Goal: Task Accomplishment & Management: Manage account settings

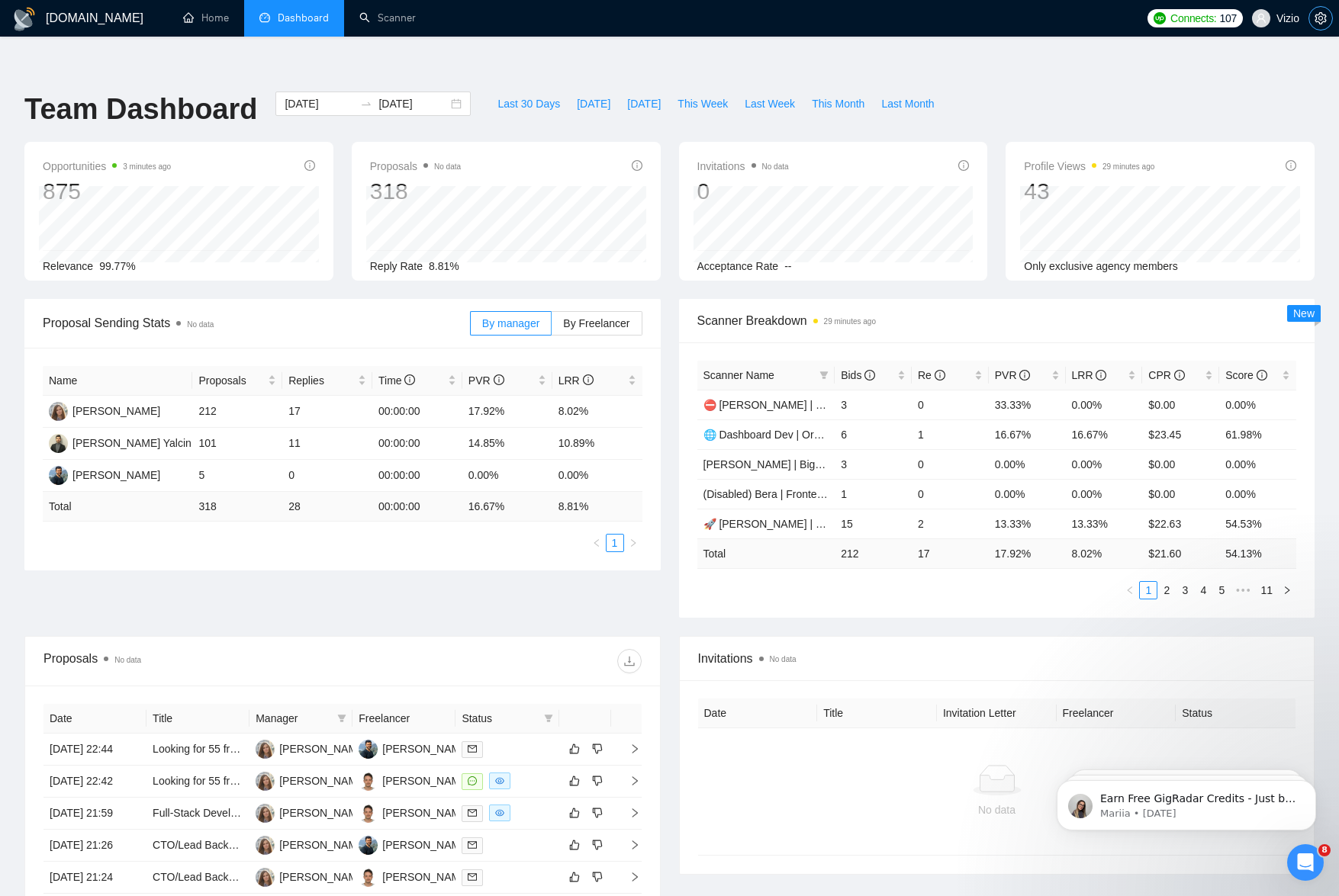
click at [1327, 20] on span "setting" at bounding box center [1320, 18] width 23 height 12
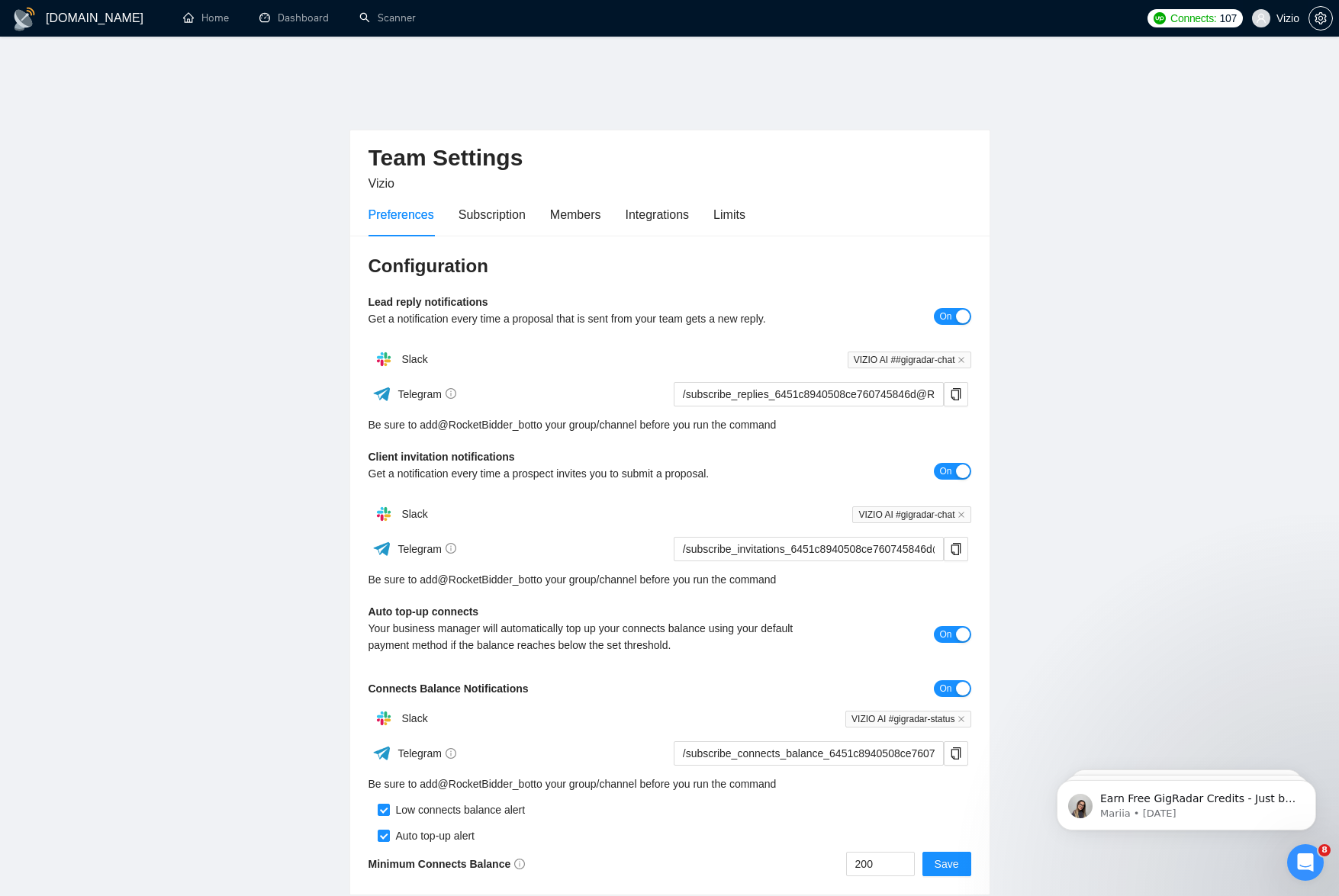
click at [1306, 23] on span "Vizio" at bounding box center [1275, 18] width 65 height 49
click at [1328, 23] on span "setting" at bounding box center [1320, 18] width 23 height 12
click at [1327, 15] on span "setting" at bounding box center [1320, 18] width 23 height 12
click at [1280, 18] on span "Vizio" at bounding box center [1288, 18] width 23 height 0
click at [85, 27] on h1 "[DOMAIN_NAME]" at bounding box center [94, 18] width 98 height 37
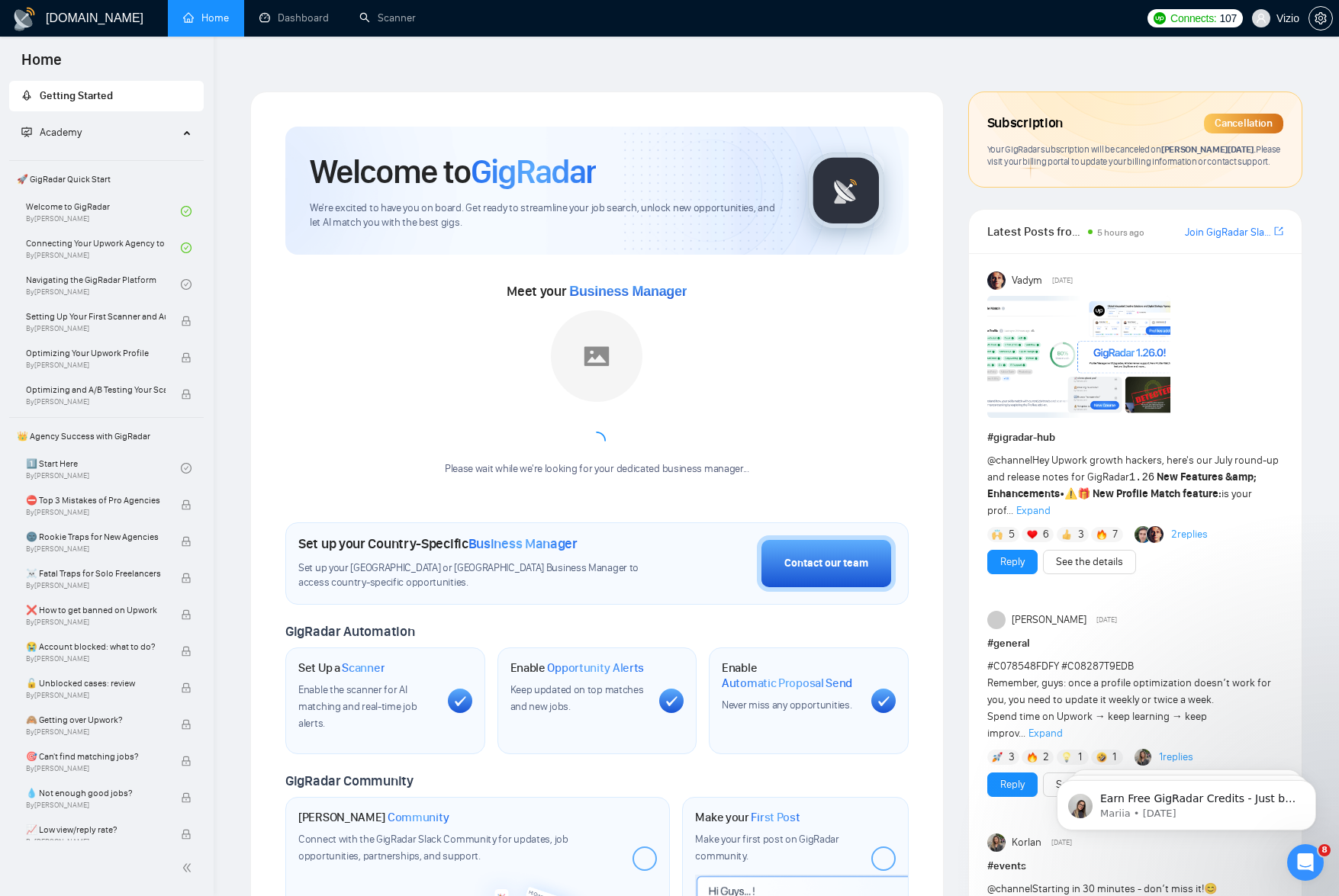
click at [1199, 11] on span "Connects:" at bounding box center [1192, 19] width 45 height 17
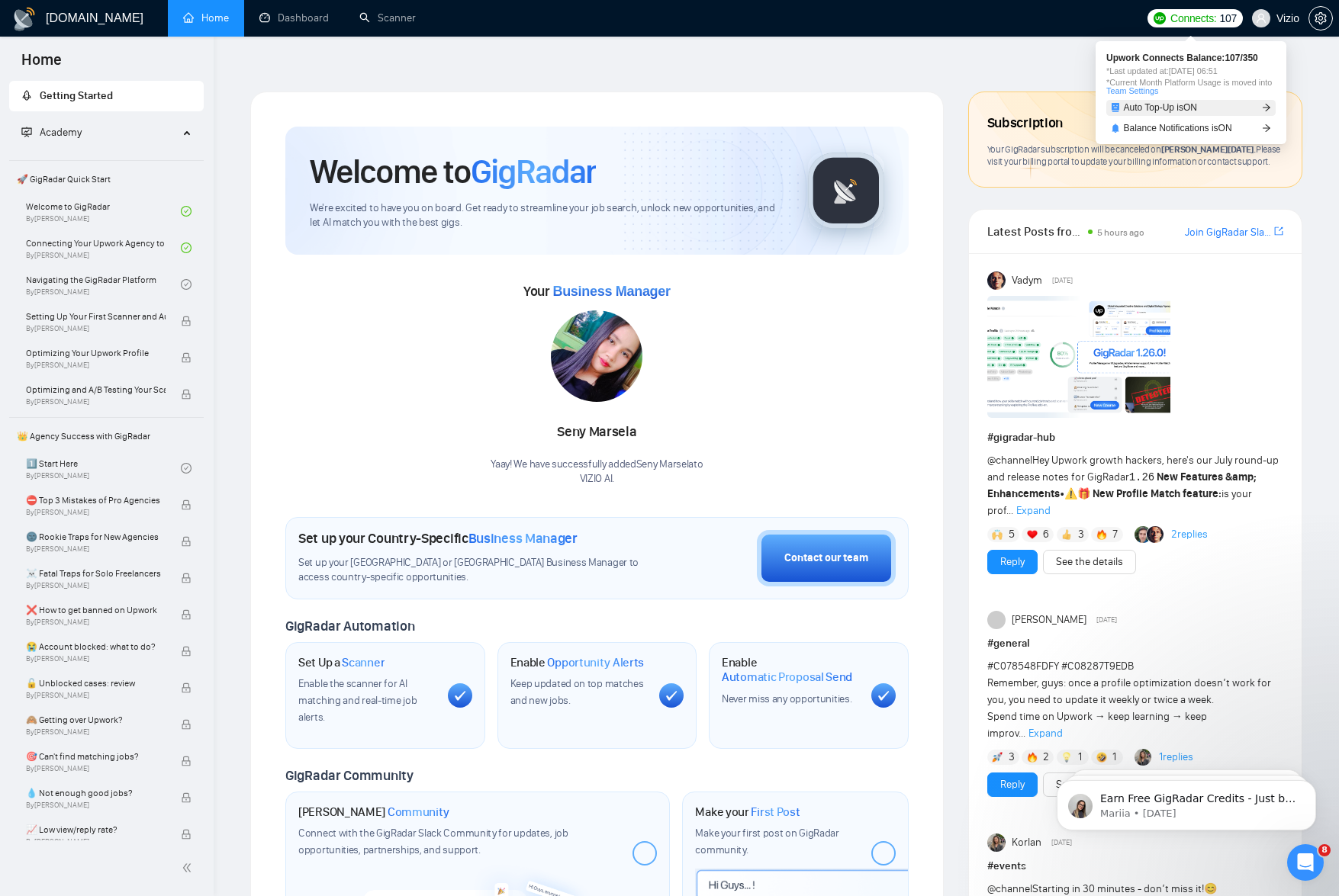
click at [1182, 109] on span "Auto Top-Up is ON" at bounding box center [1160, 107] width 74 height 9
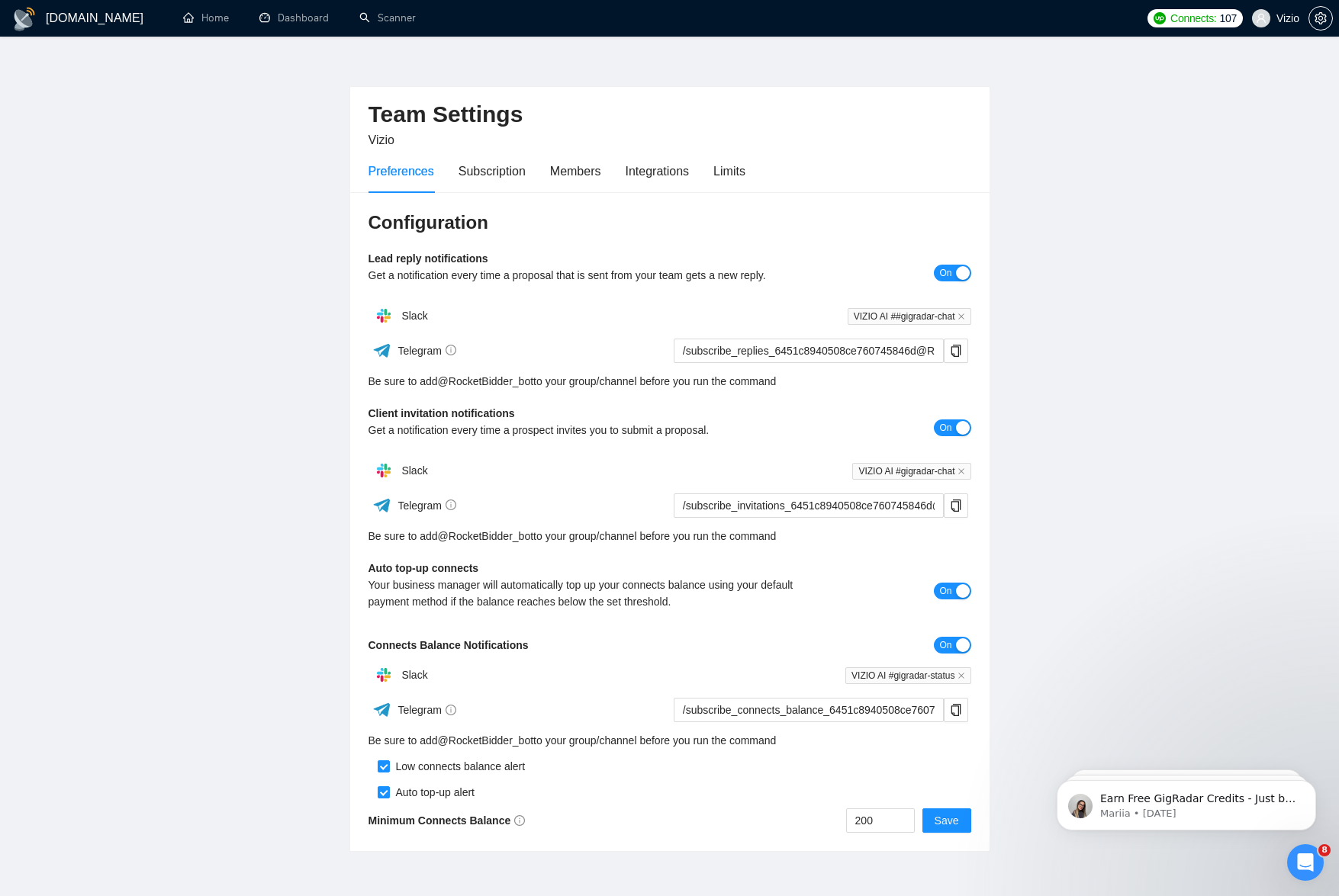
scroll to position [86, 0]
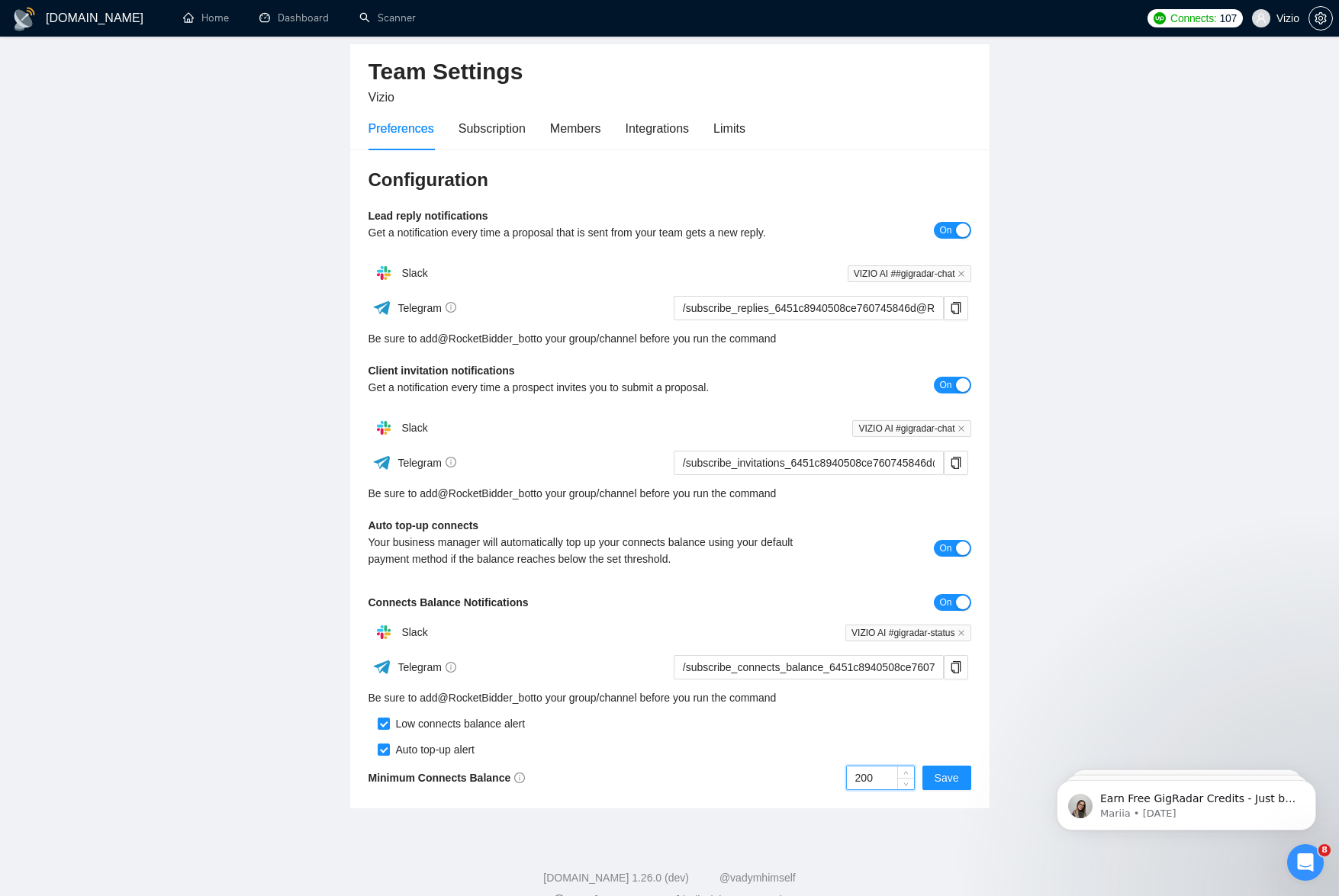
click at [861, 766] on input "200" at bounding box center [881, 778] width 67 height 23
click at [797, 766] on div "200 Save" at bounding box center [820, 778] width 301 height 24
click at [936, 770] on span "Save" at bounding box center [947, 778] width 24 height 17
click at [887, 766] on input "200" at bounding box center [881, 778] width 67 height 23
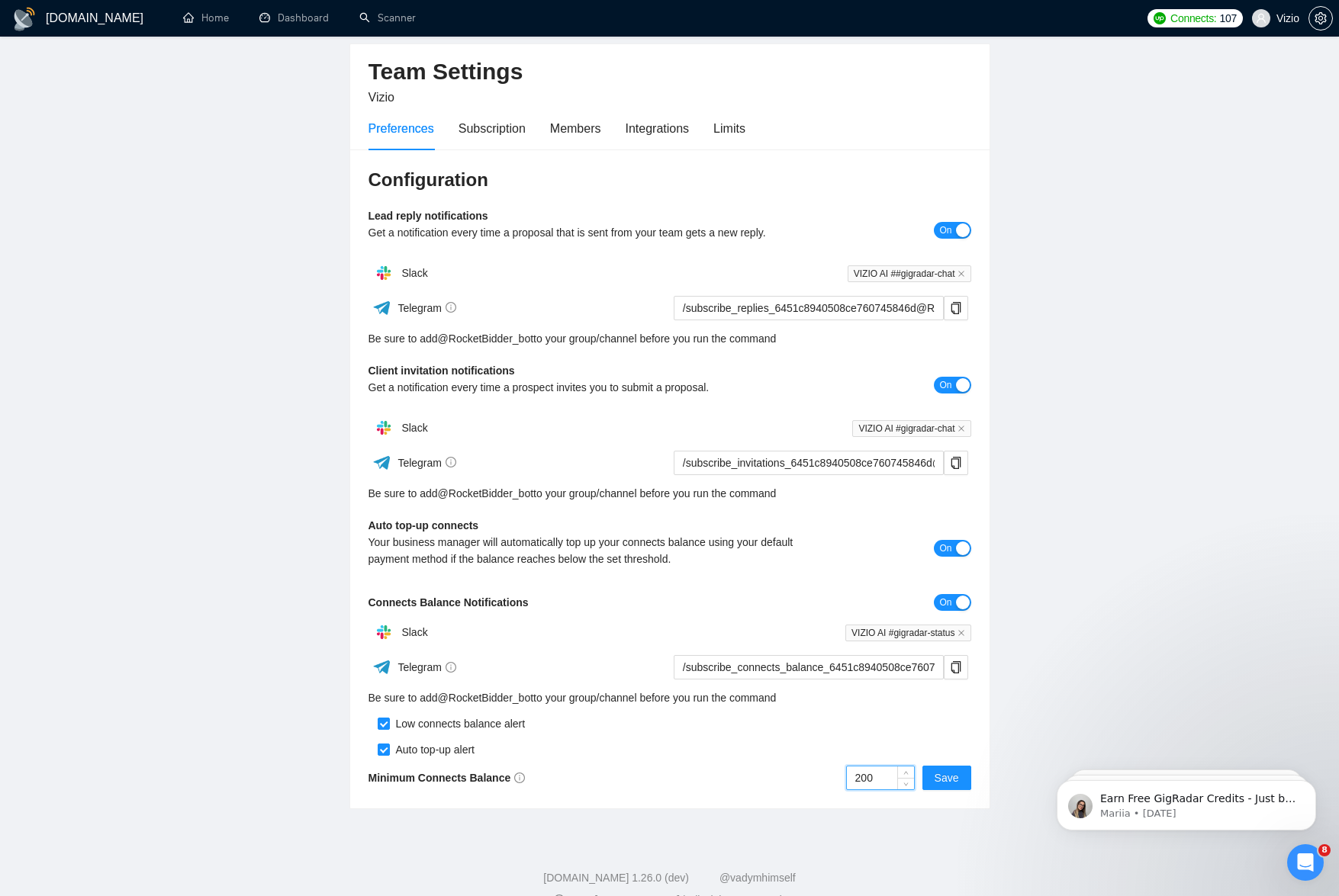
click at [887, 766] on input "200" at bounding box center [881, 778] width 67 height 23
click at [801, 774] on div "Configuration Lead reply notifications Get a notification every time a proposal…" at bounding box center [670, 479] width 639 height 660
click at [941, 770] on span "Save" at bounding box center [947, 778] width 24 height 17
click at [846, 766] on input "200" at bounding box center [863, 778] width 67 height 23
click at [847, 766] on input "200" at bounding box center [863, 778] width 67 height 23
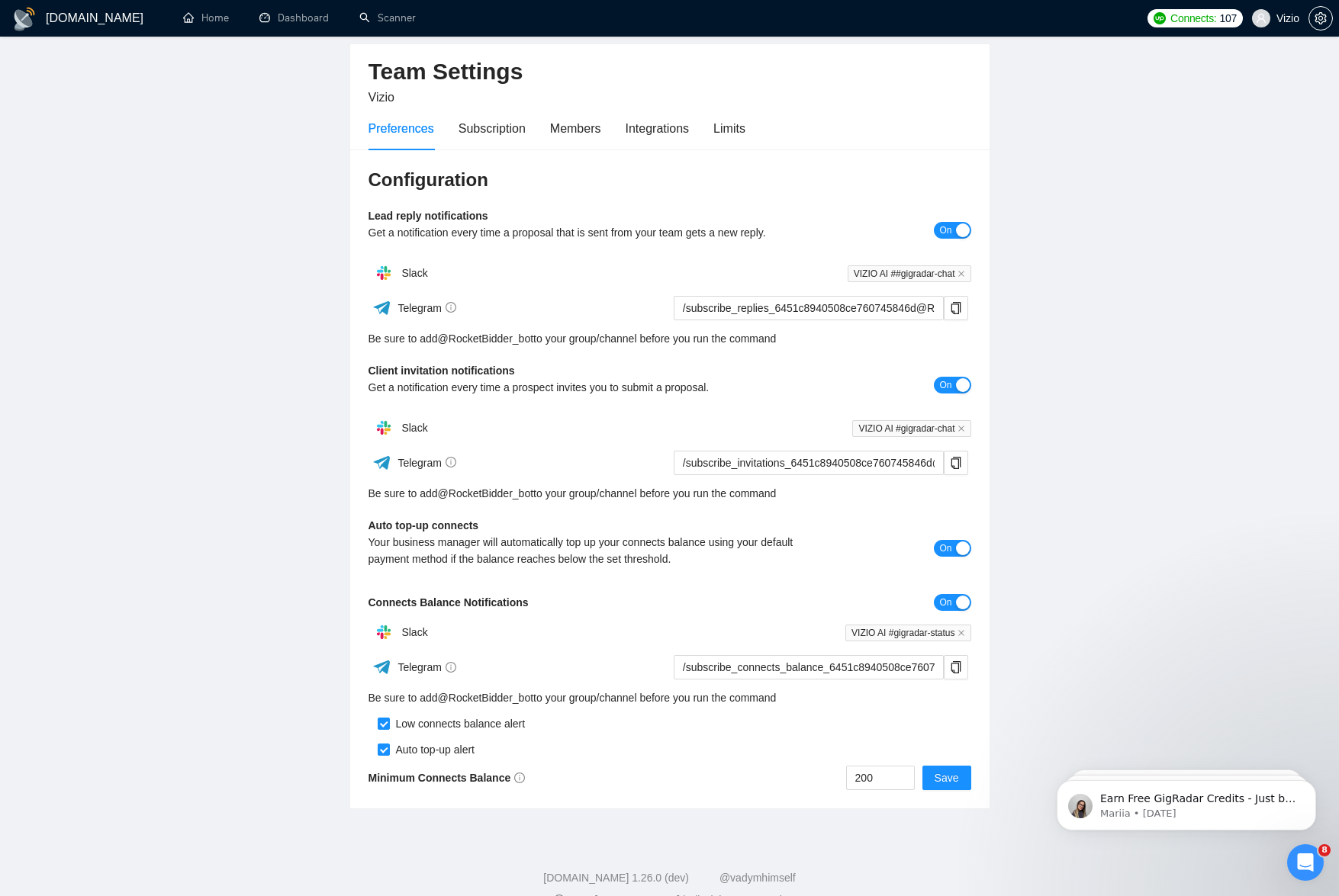
click at [817, 760] on div "Configuration Lead reply notifications Get a notification every time a proposal…" at bounding box center [670, 479] width 639 height 660
click at [855, 766] on input "200" at bounding box center [881, 778] width 67 height 23
click at [907, 770] on span "up" at bounding box center [906, 774] width 9 height 9
drag, startPoint x: 862, startPoint y: 745, endPoint x: 848, endPoint y: 745, distance: 14.0
click at [848, 766] on input "200" at bounding box center [881, 778] width 67 height 23
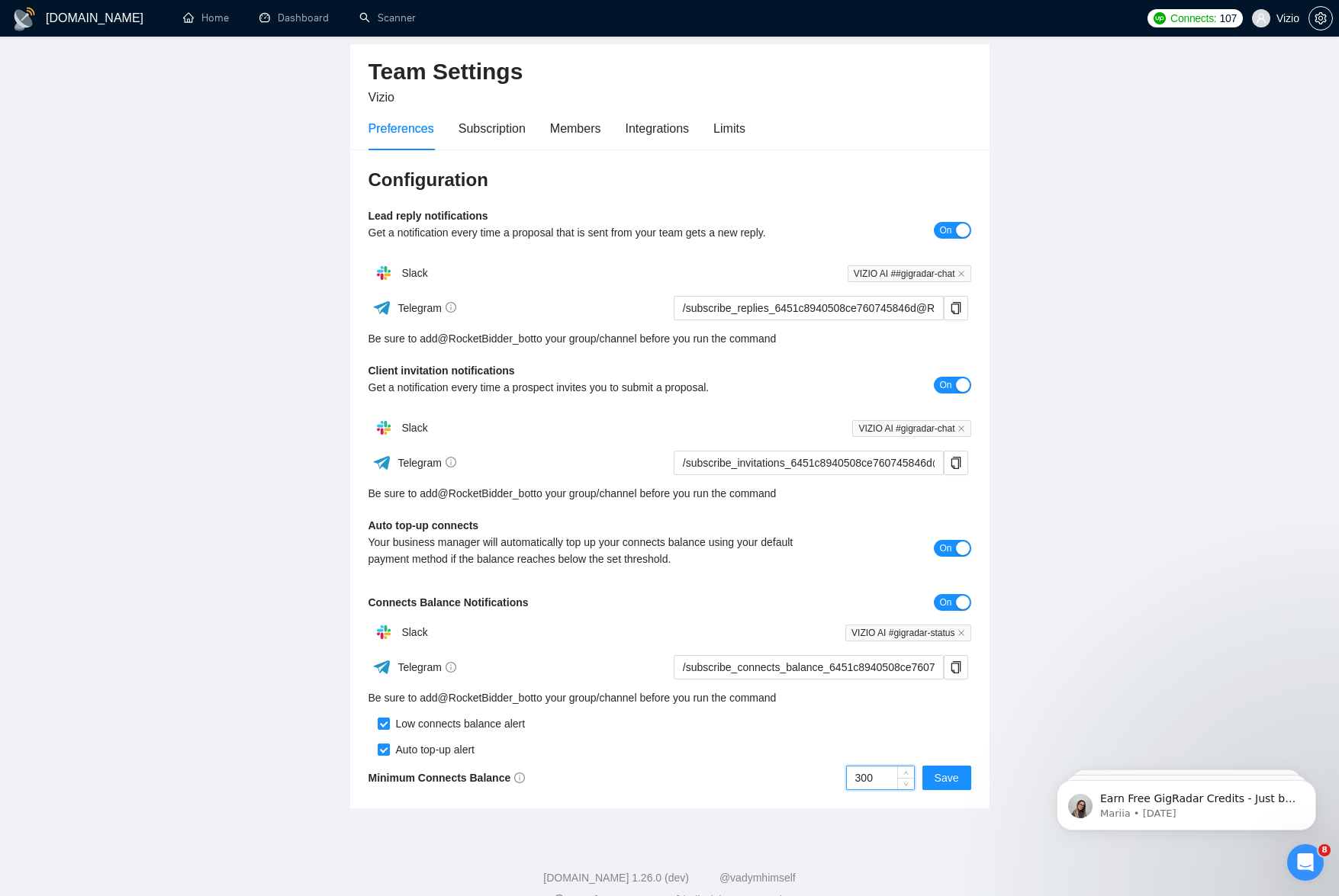
type input "200"
click at [806, 784] on div "[DOMAIN_NAME] Home Dashboard Scanner Connects: 107 Vizio Team Settings Vizio Pr…" at bounding box center [670, 435] width 1339 height 983
click at [381, 744] on input "checkbox" at bounding box center [384, 750] width 12 height 12
click at [385, 744] on input "checkbox" at bounding box center [384, 750] width 12 height 12
checkbox input "true"
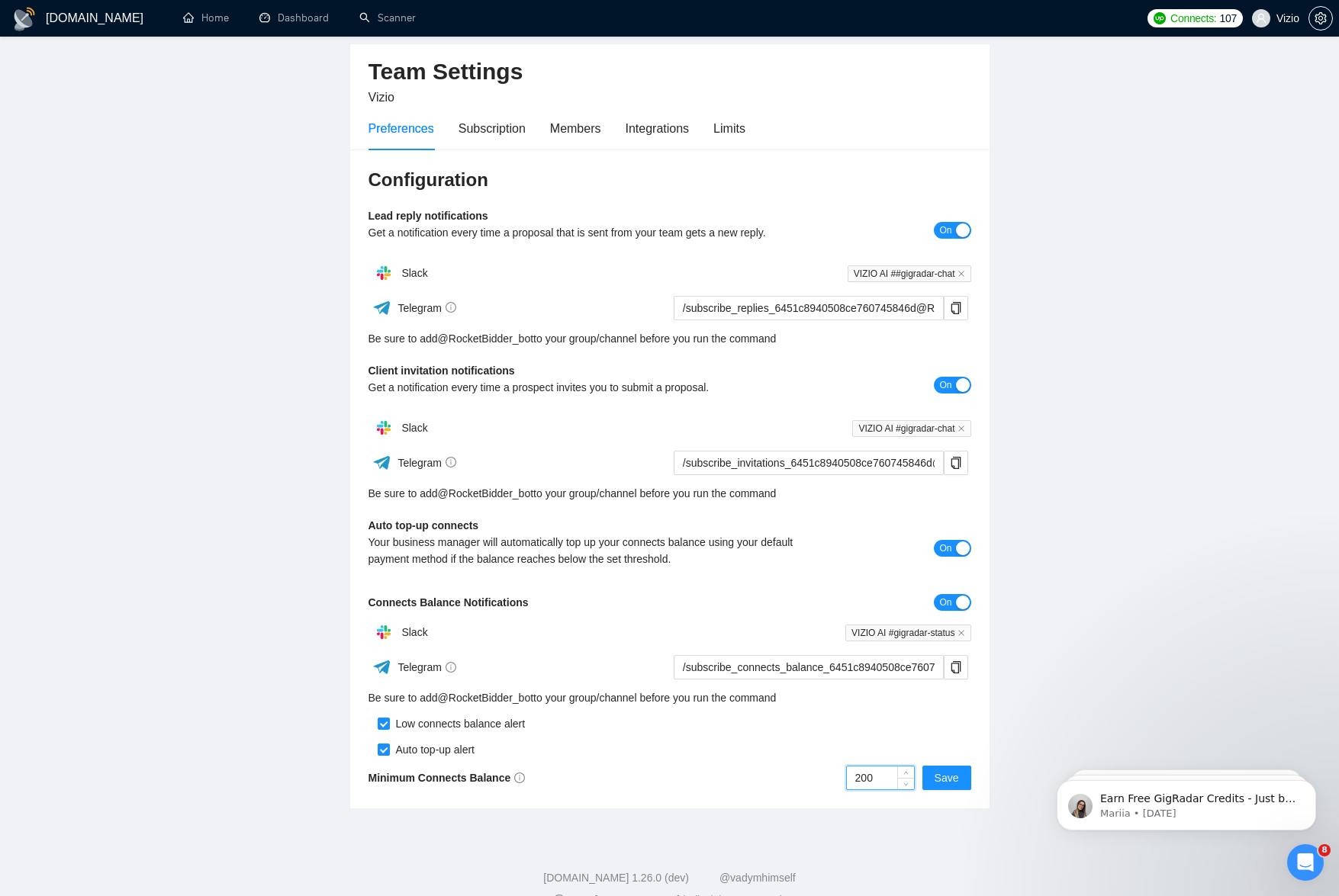
click at [866, 766] on input "200" at bounding box center [881, 778] width 67 height 23
click at [906, 776] on span "Decrease Value" at bounding box center [906, 783] width 17 height 14
type input "200"
click at [909, 772] on icon "up" at bounding box center [906, 775] width 5 height 5
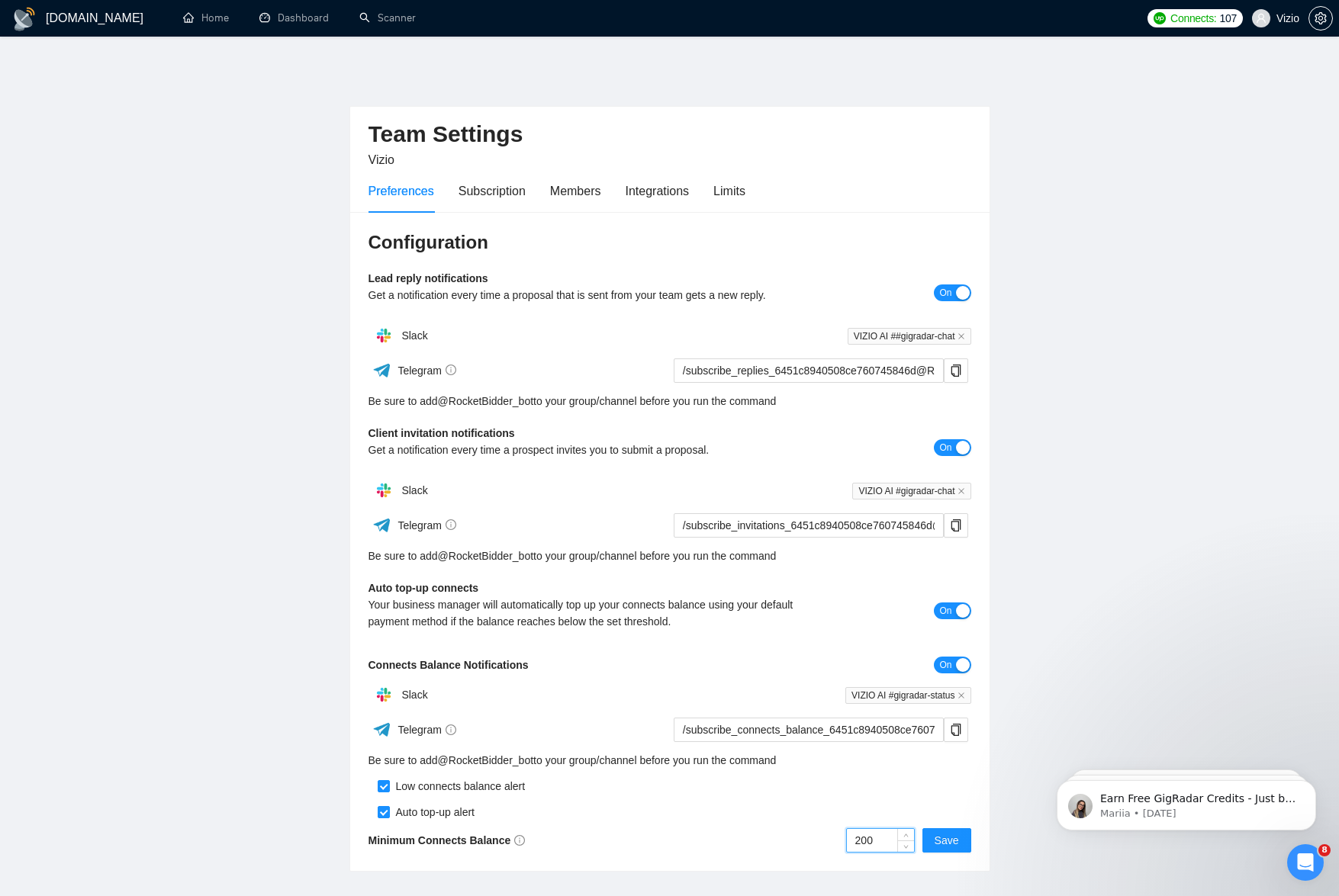
scroll to position [0, 0]
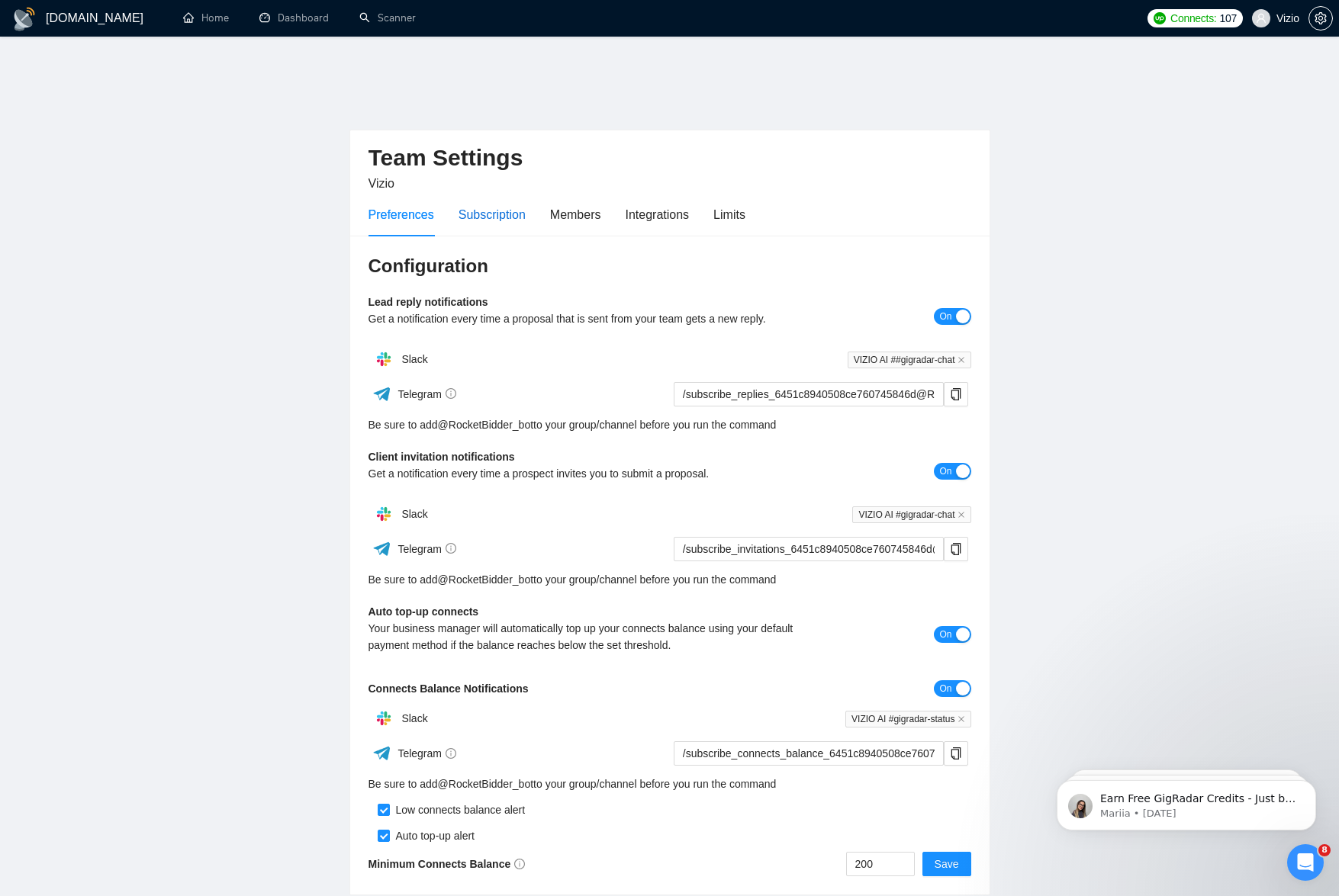
click at [488, 205] on div "Subscription" at bounding box center [492, 215] width 67 height 19
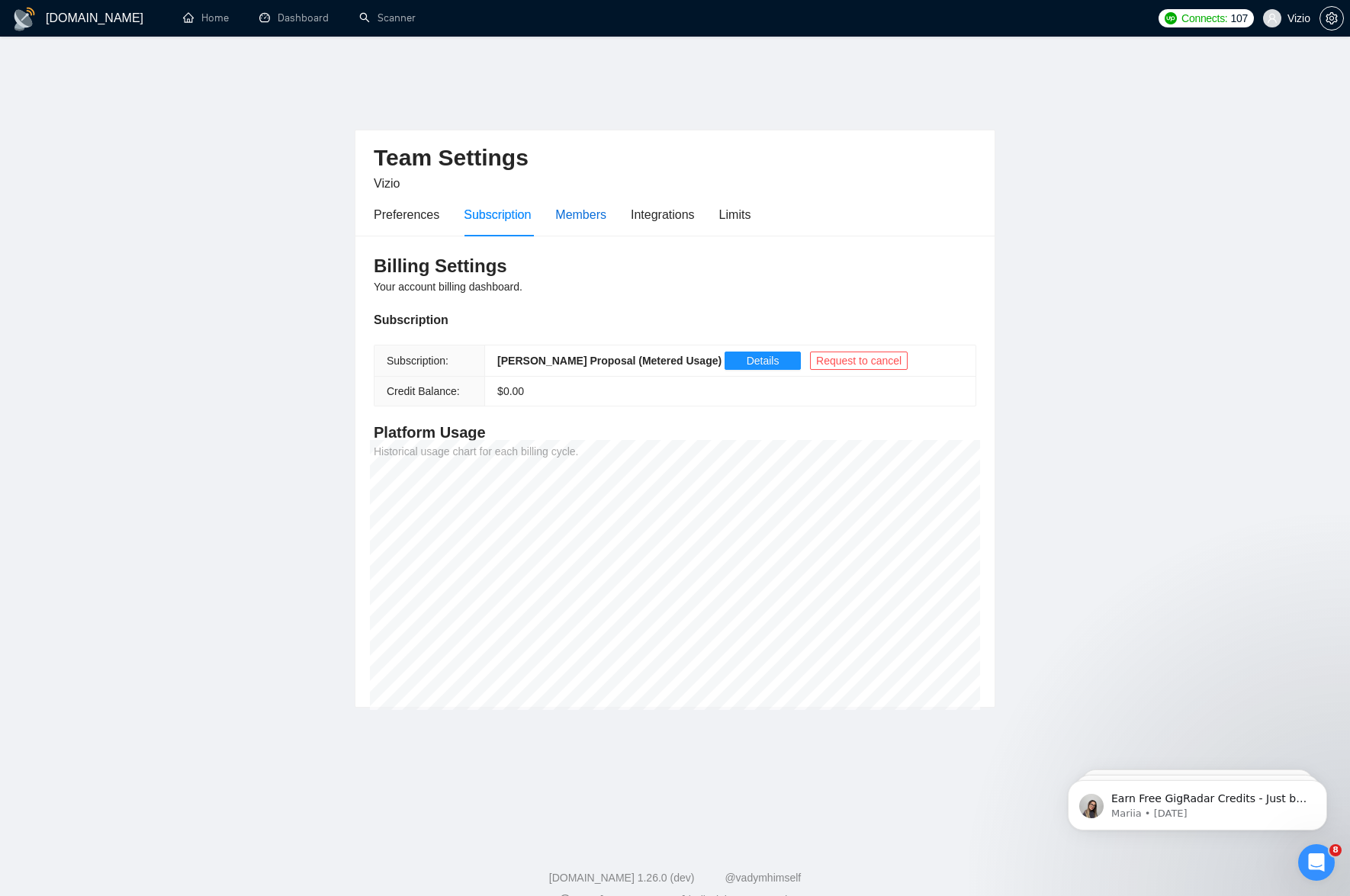
click at [596, 205] on div "Members" at bounding box center [581, 215] width 51 height 19
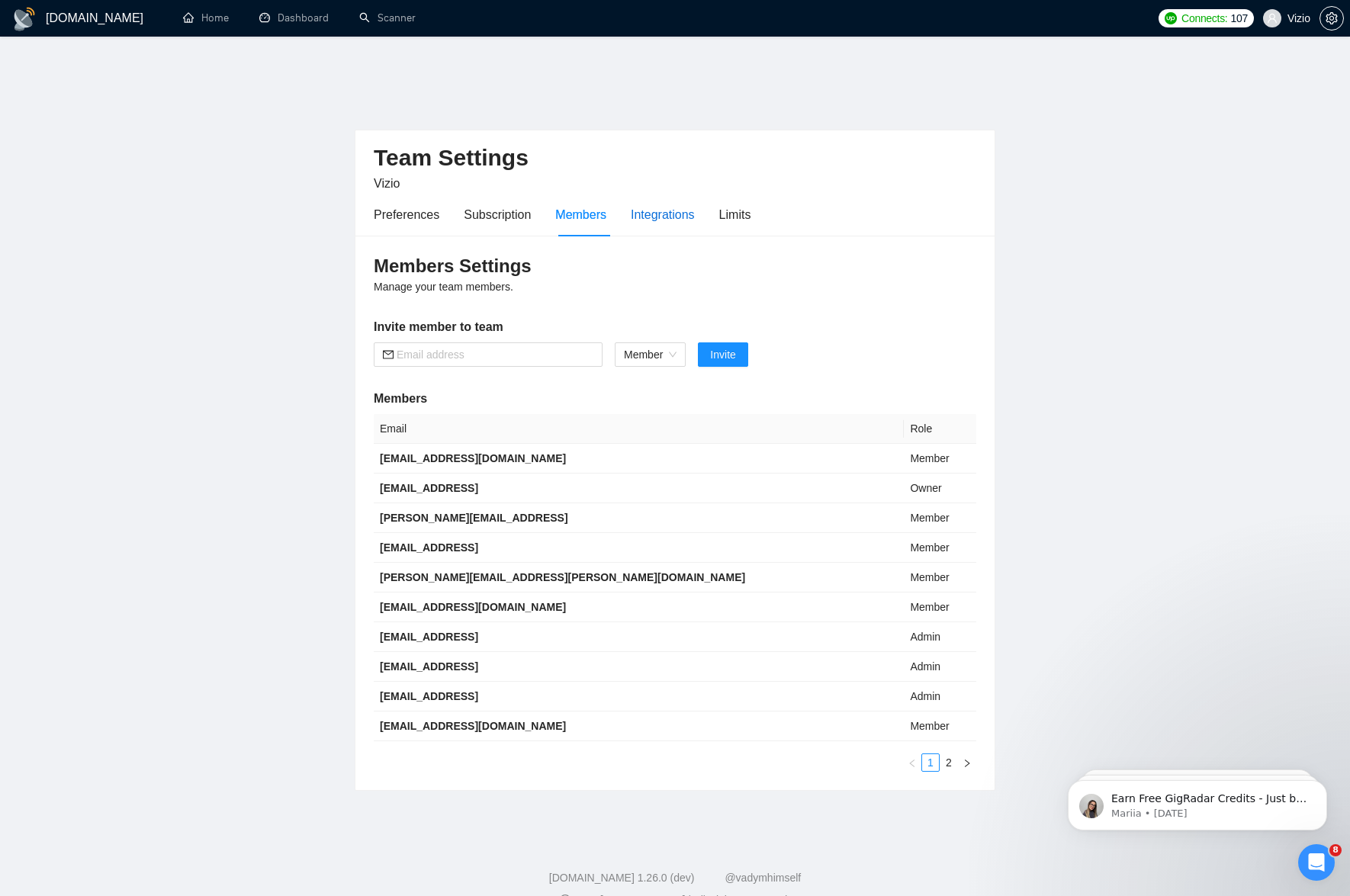
click at [673, 205] on div "Integrations" at bounding box center [663, 215] width 64 height 19
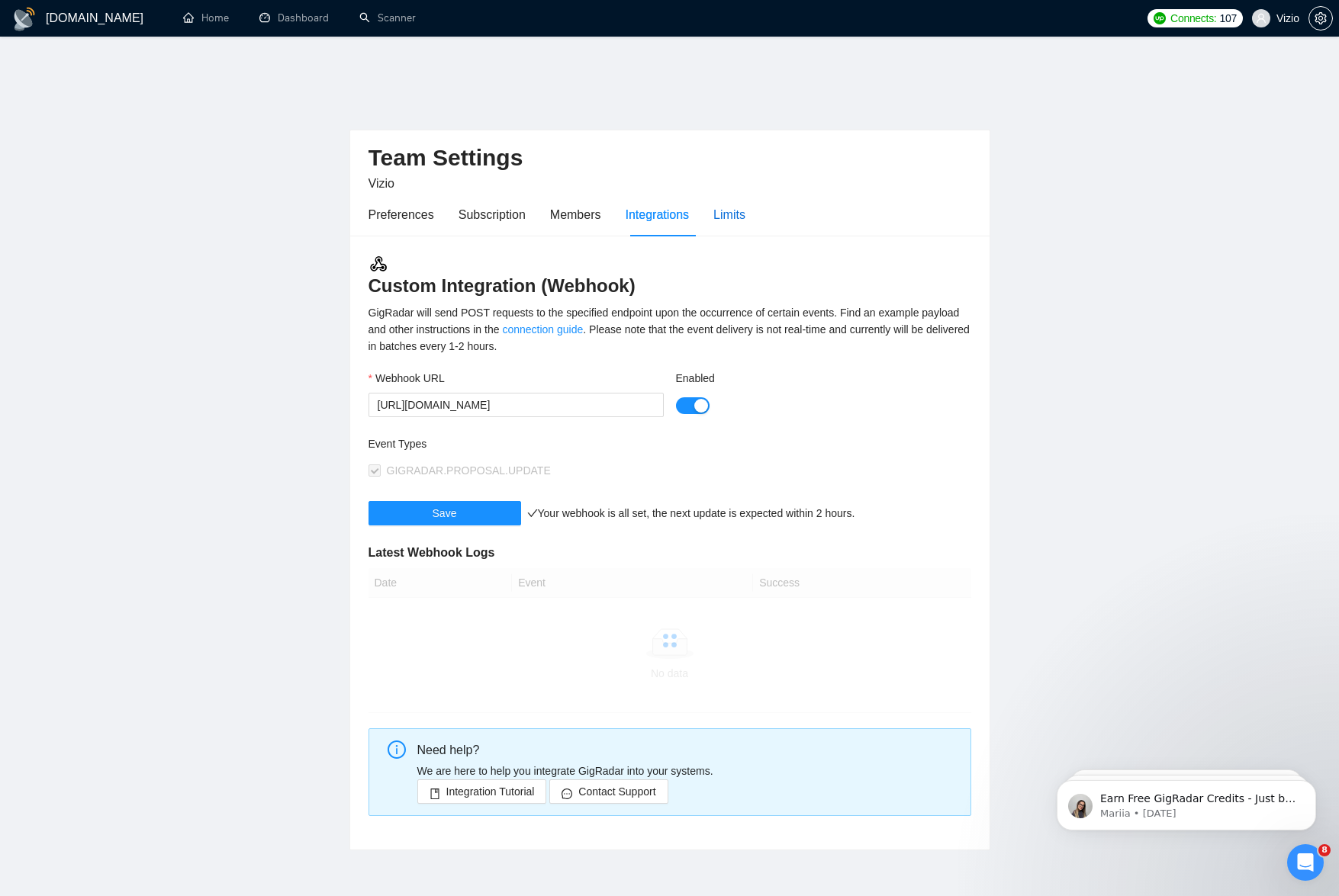
click at [726, 205] on div "Limits" at bounding box center [729, 215] width 32 height 19
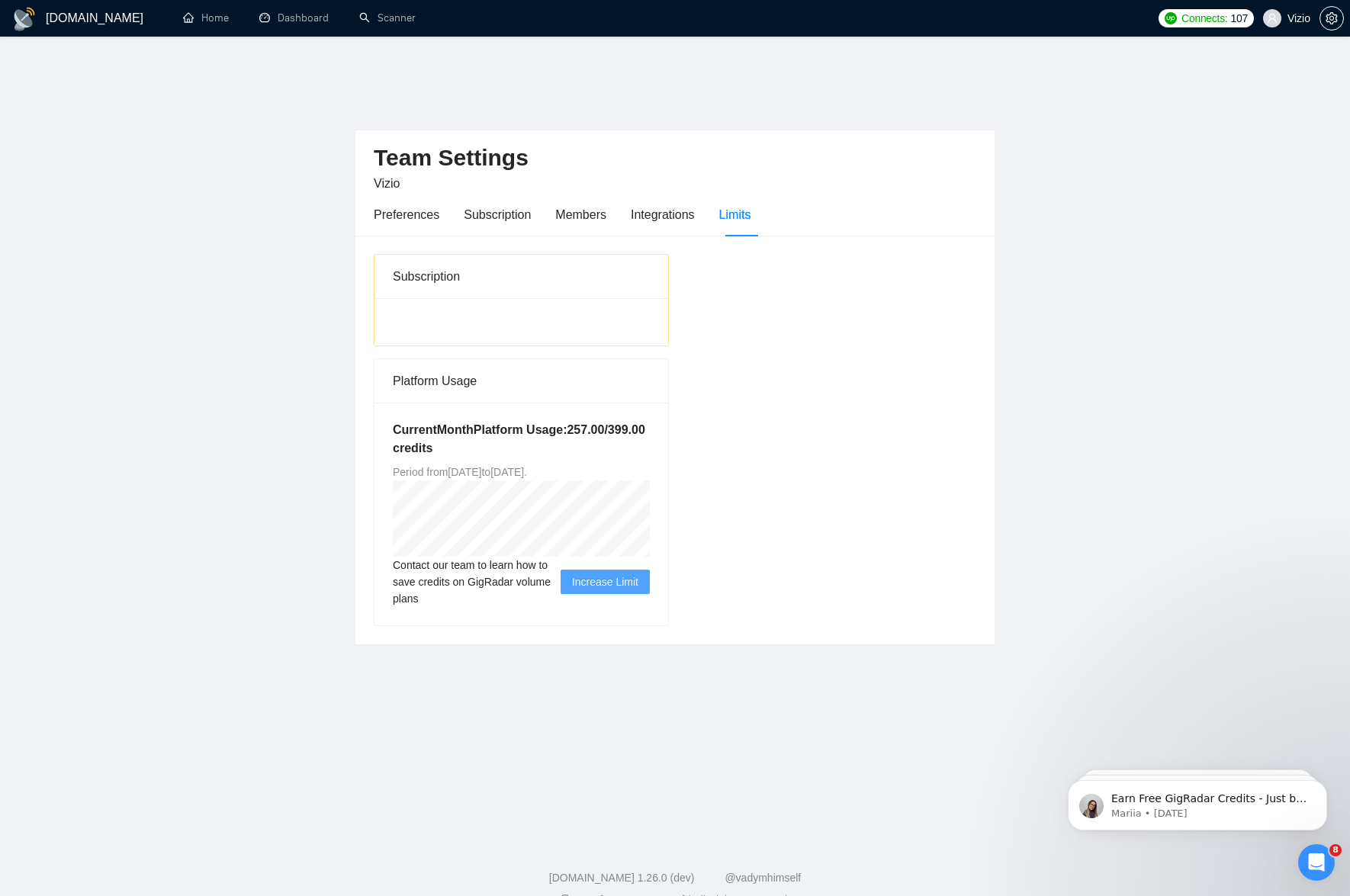
click at [59, 21] on h1 "[DOMAIN_NAME]" at bounding box center [94, 18] width 98 height 37
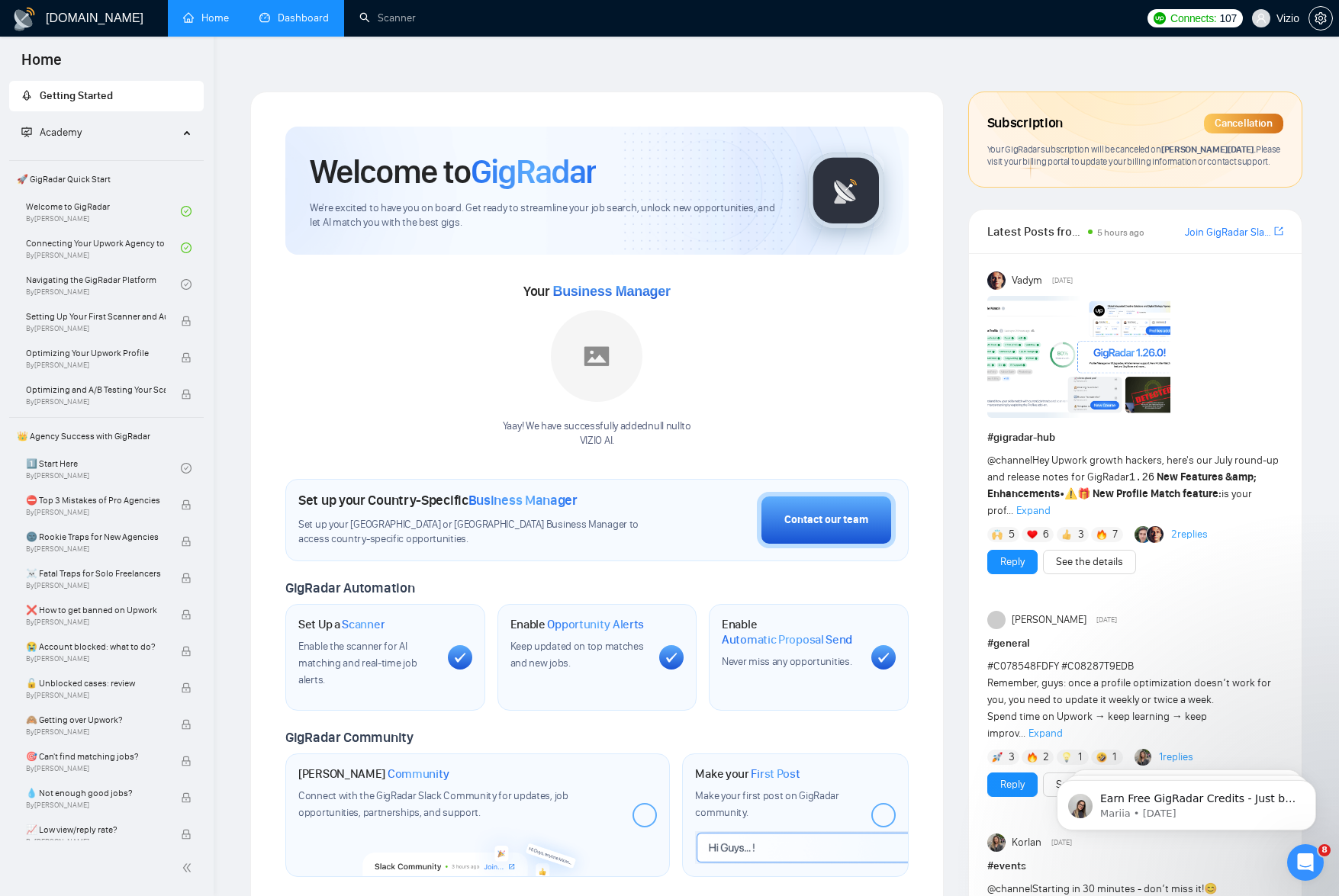
click at [282, 24] on link "Dashboard" at bounding box center [294, 17] width 70 height 13
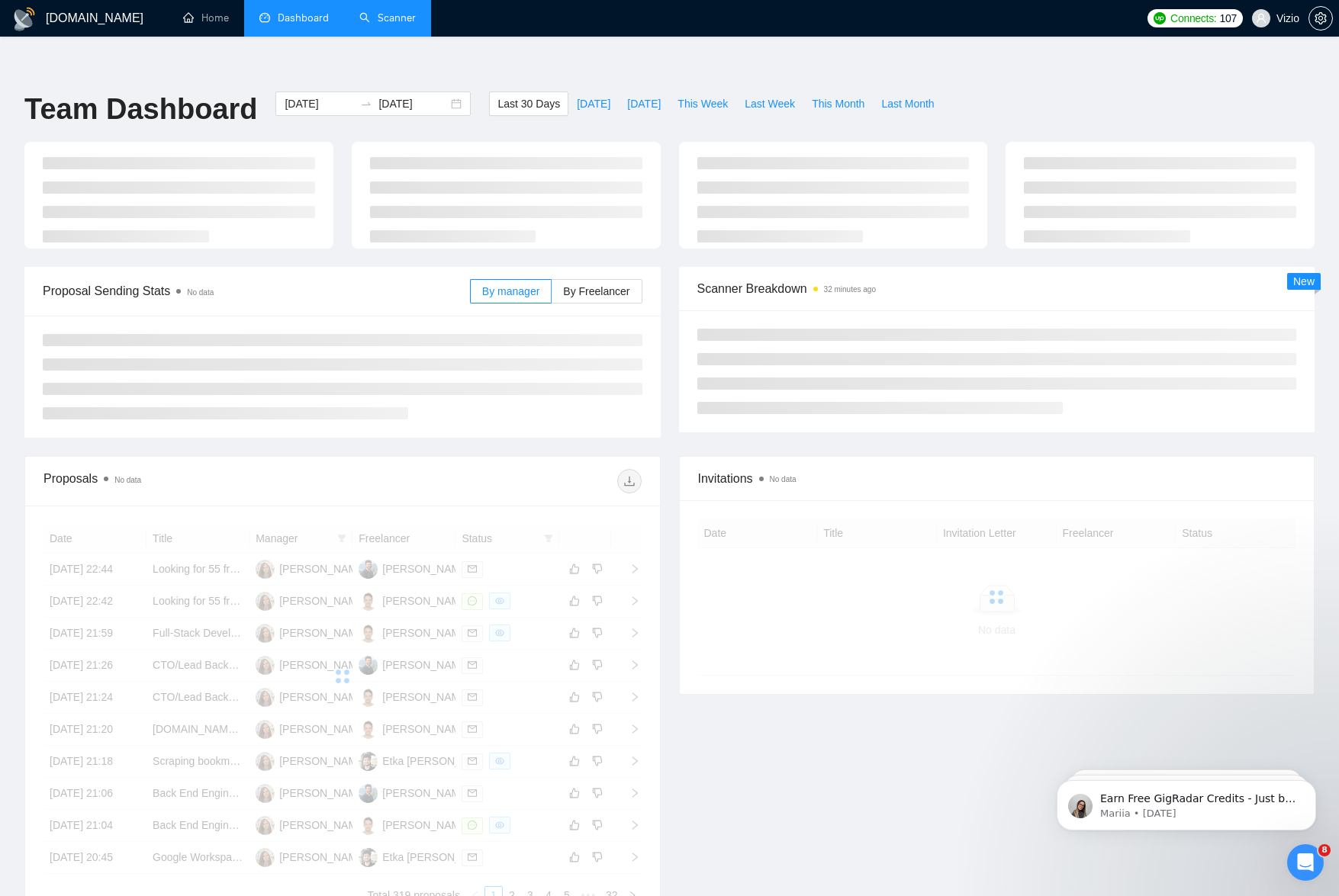
click at [385, 24] on link "Scanner" at bounding box center [388, 17] width 57 height 13
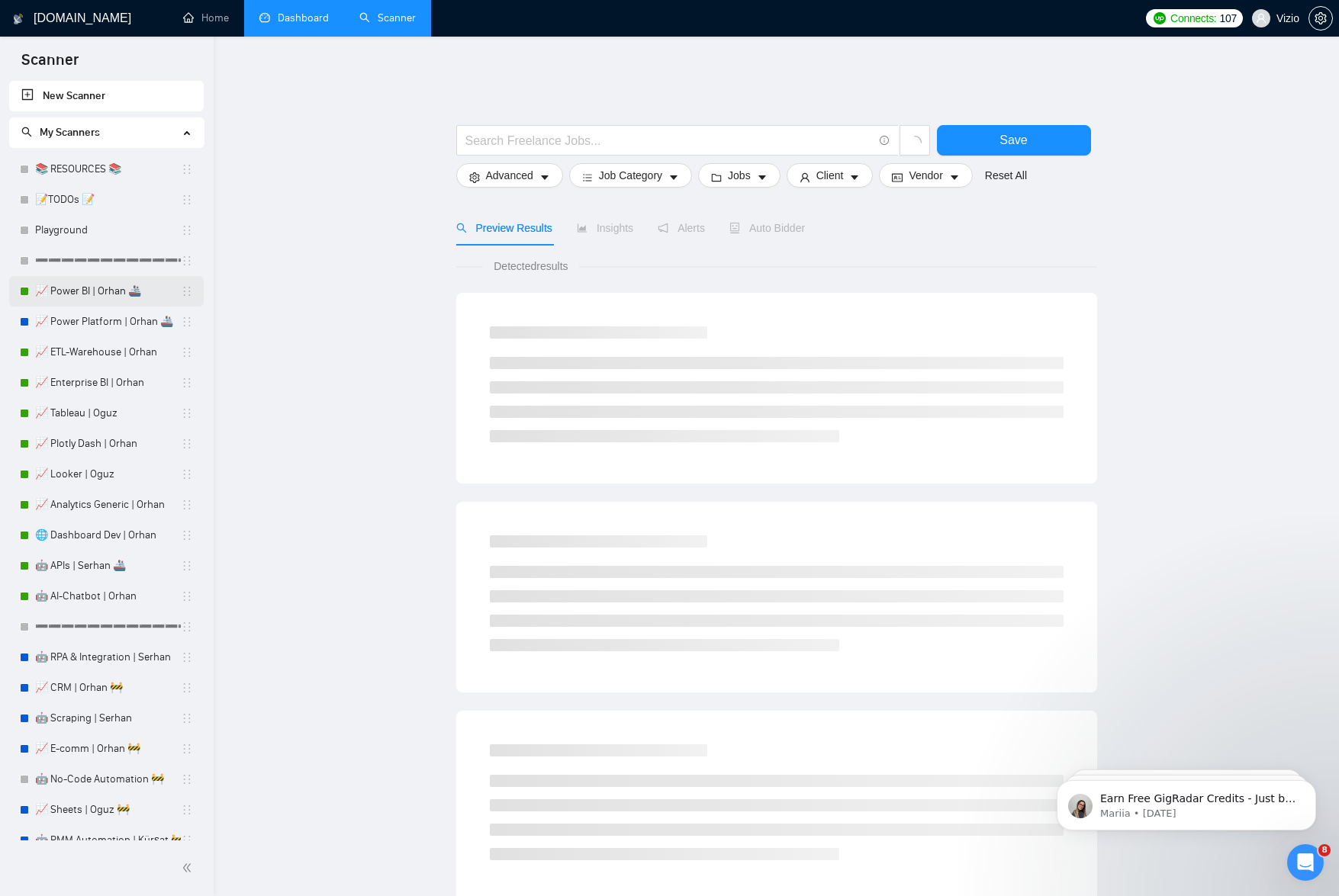
click at [94, 289] on link "📈 Power BI | Orhan 🚢" at bounding box center [108, 292] width 146 height 31
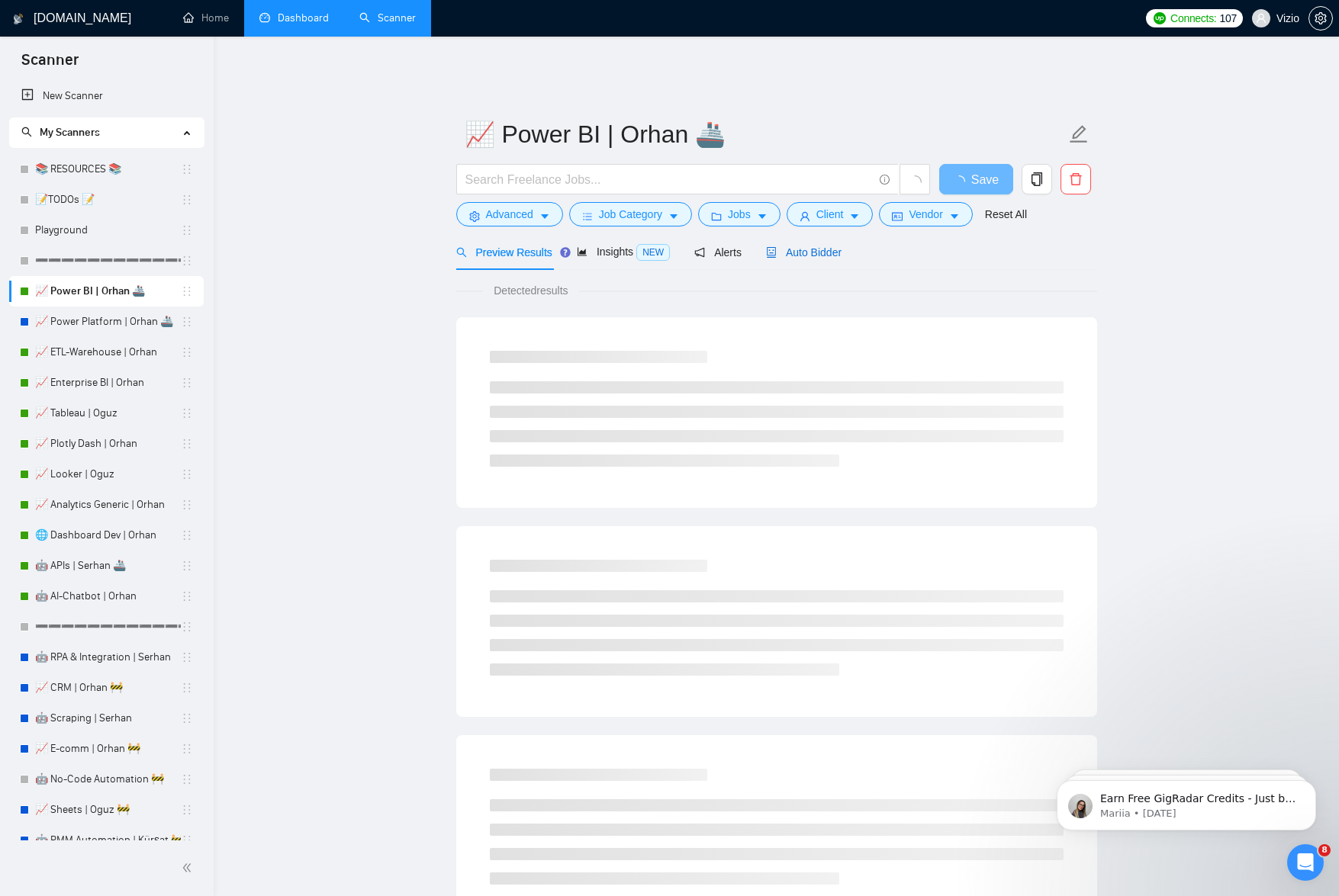
click at [828, 246] on span "Auto Bidder" at bounding box center [803, 252] width 76 height 12
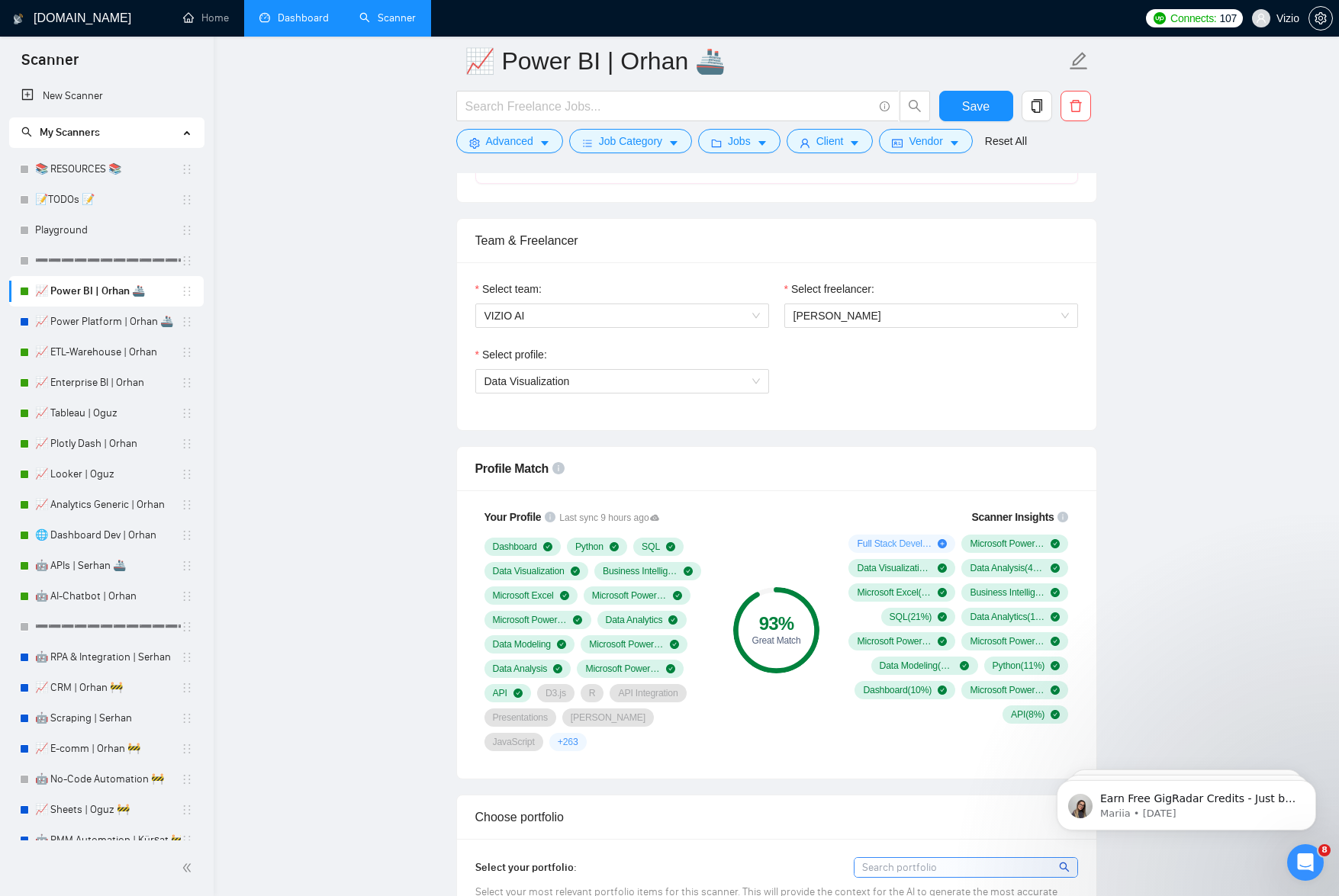
scroll to position [736, 0]
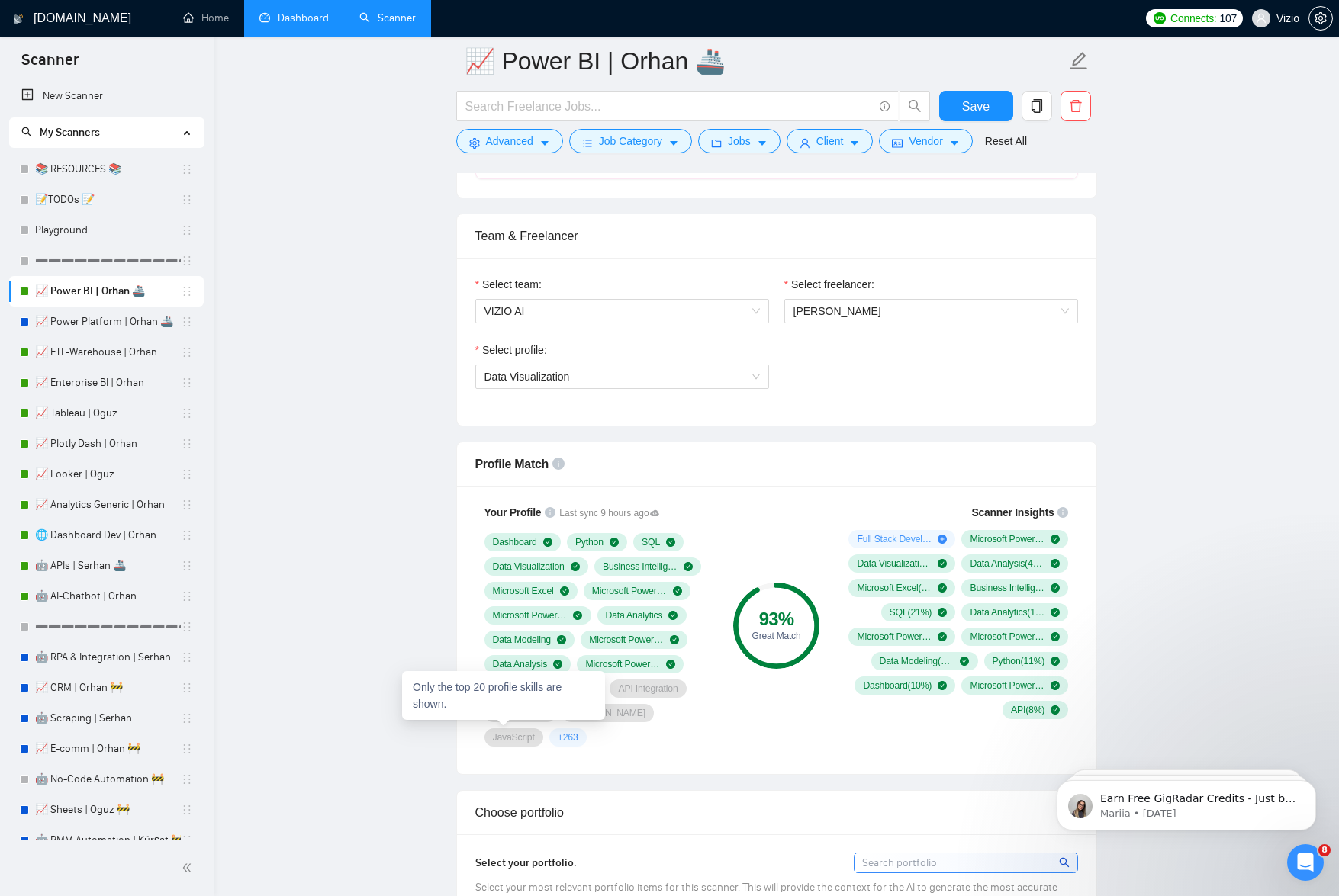
click at [558, 731] on span "+ 263" at bounding box center [568, 737] width 21 height 12
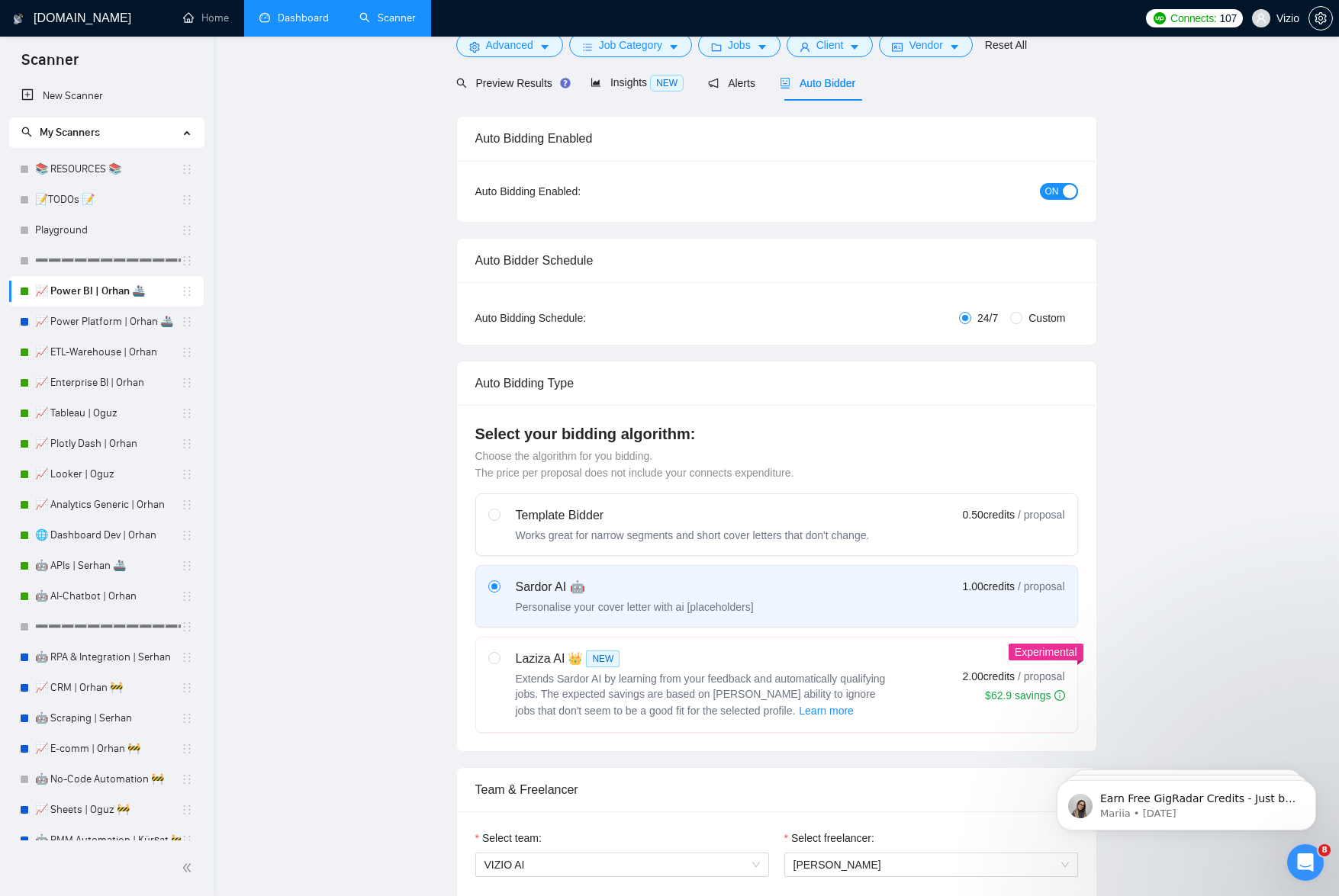
scroll to position [0, 0]
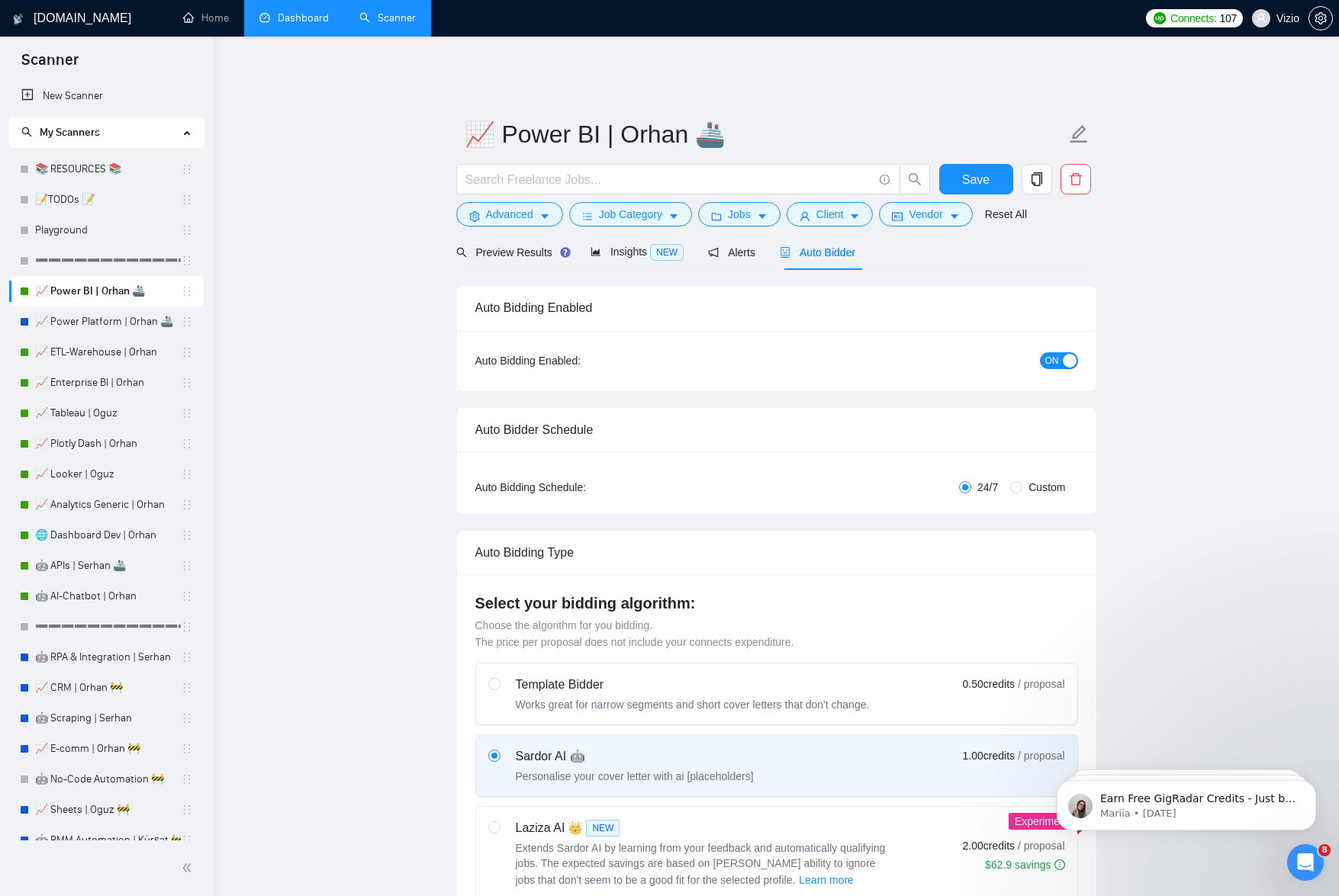
click at [403, 34] on li "Scanner" at bounding box center [387, 18] width 87 height 37
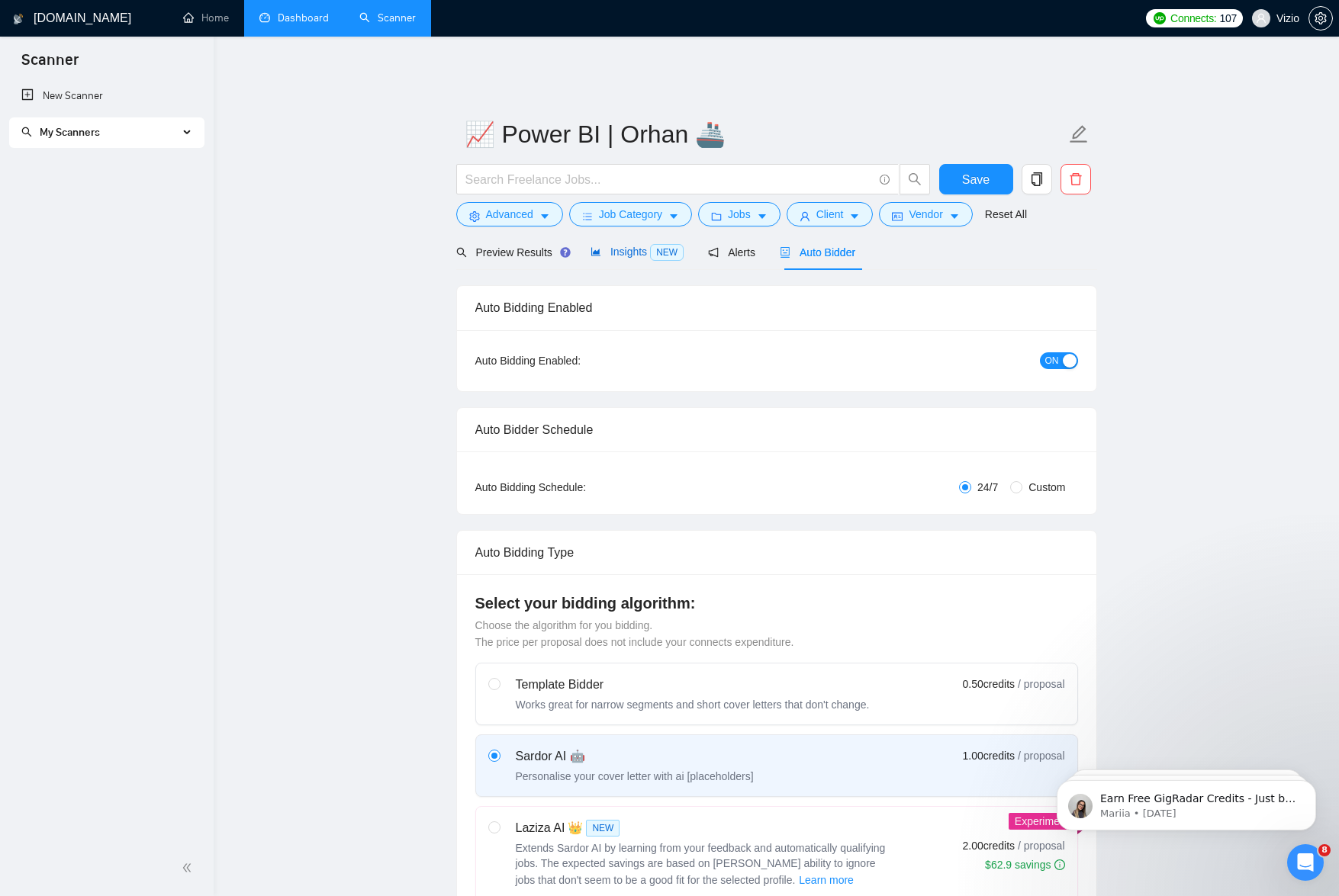
click at [620, 245] on span "Insights NEW" at bounding box center [637, 251] width 93 height 12
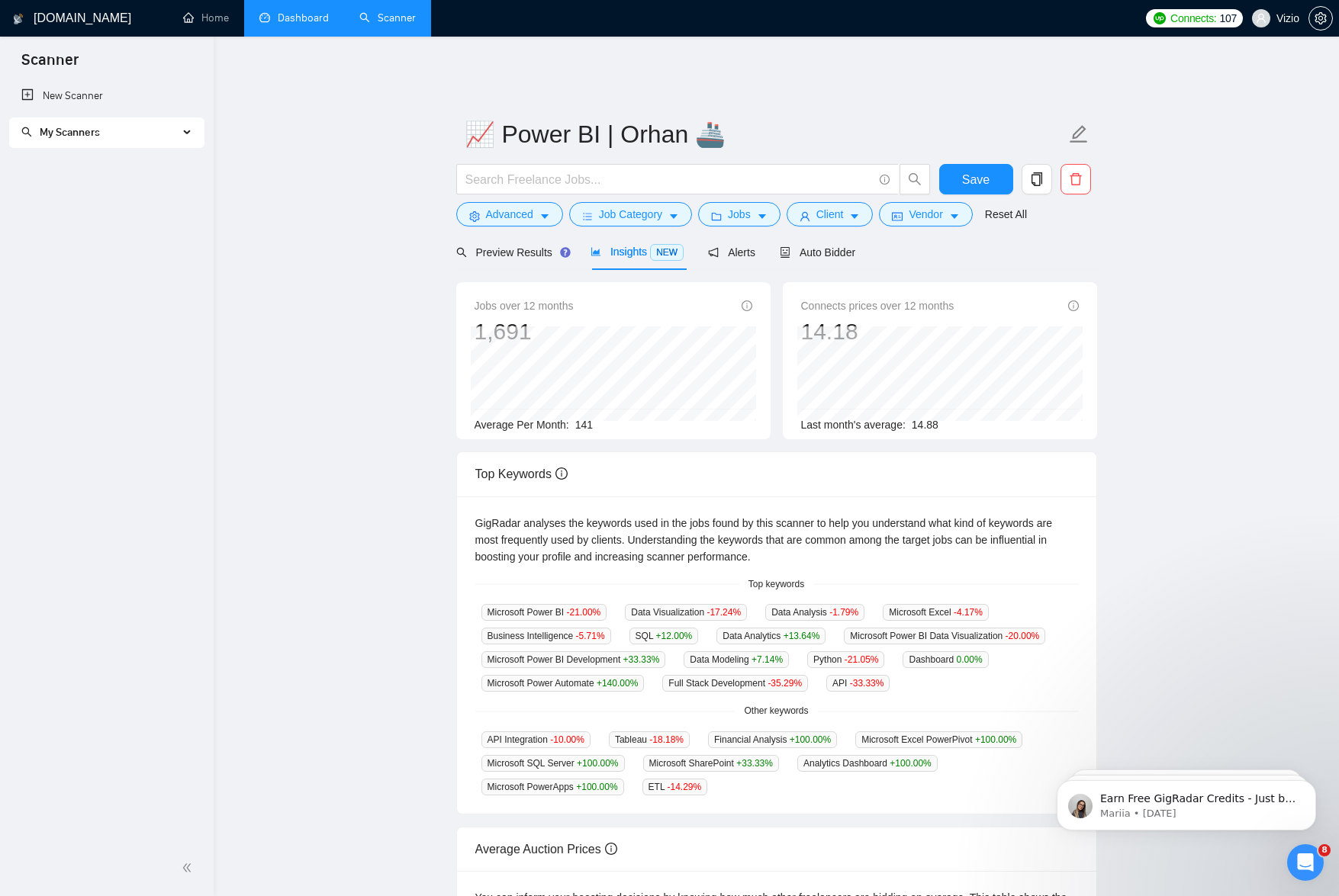
click at [273, 15] on link "Dashboard" at bounding box center [294, 17] width 70 height 13
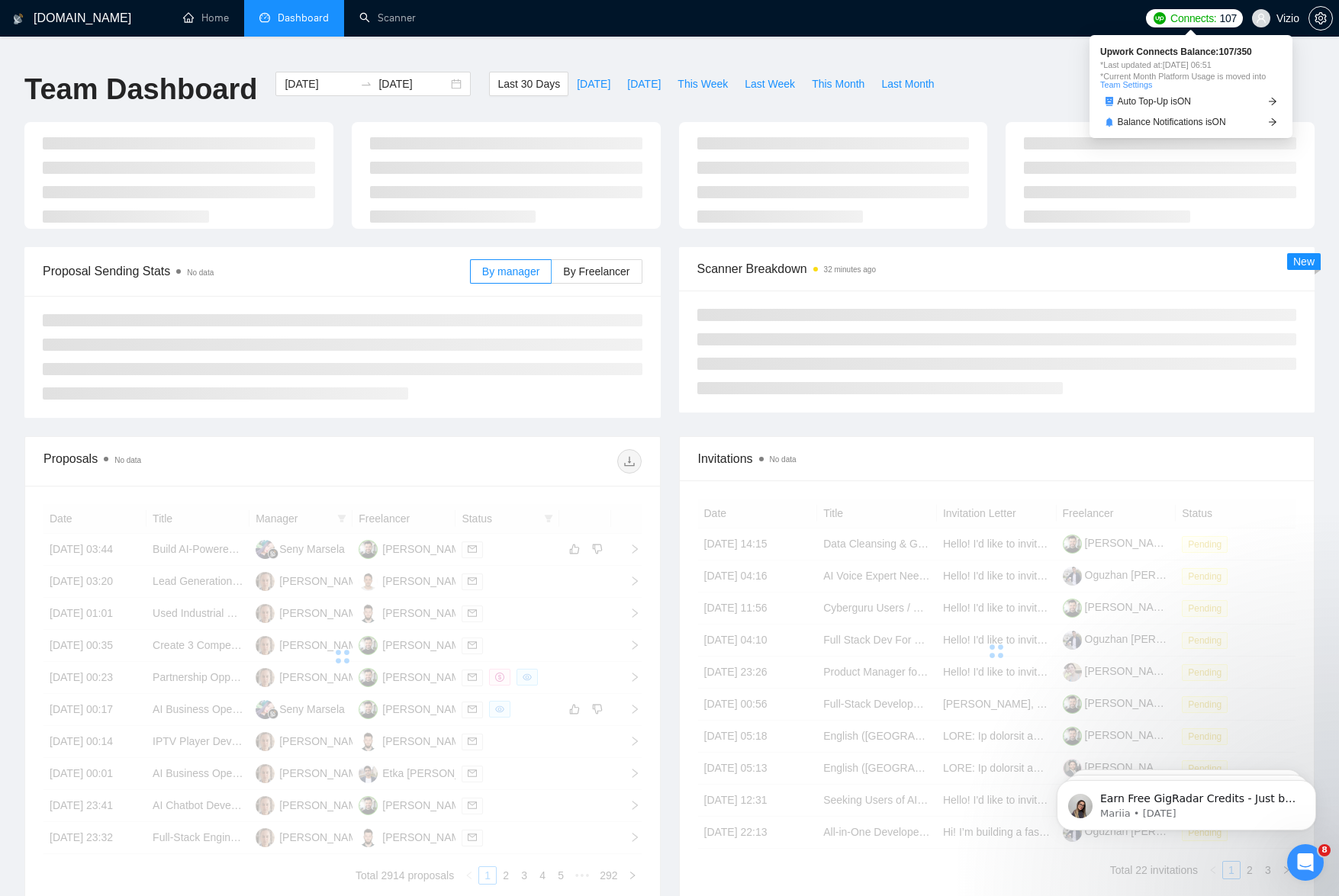
click at [1203, 16] on span "Connects:" at bounding box center [1192, 19] width 45 height 17
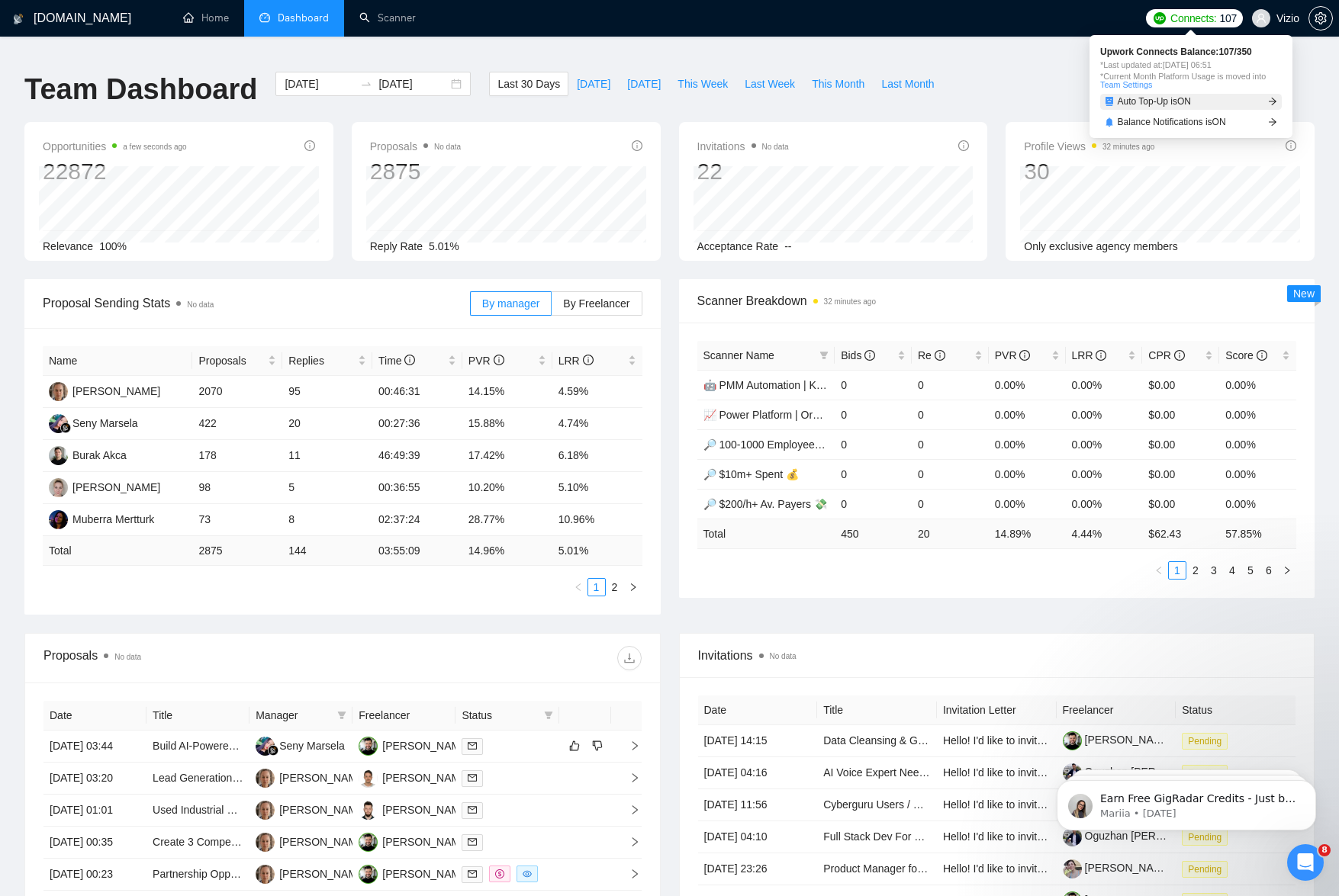
click at [1184, 105] on span "Auto Top-Up is ON" at bounding box center [1154, 101] width 74 height 9
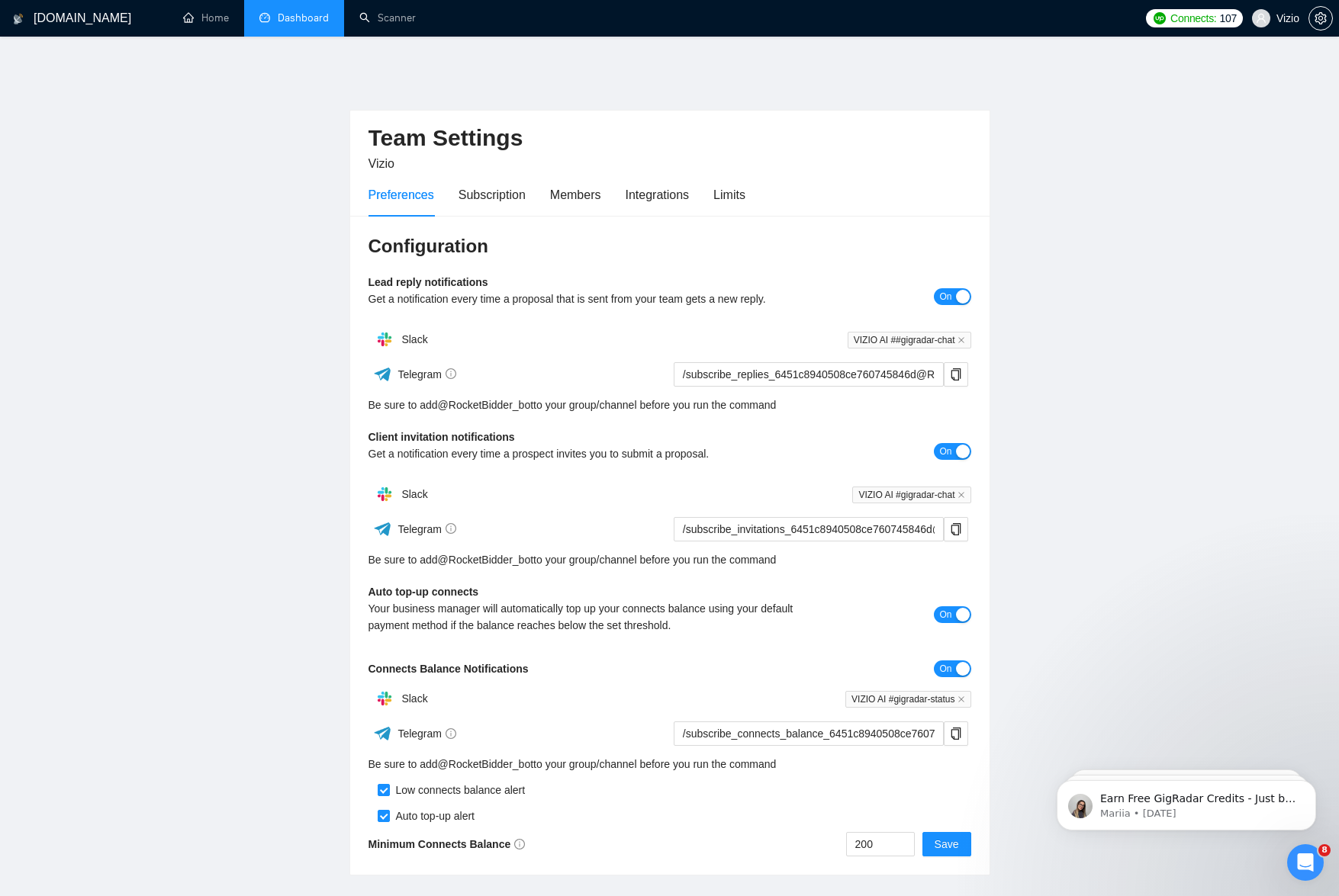
click at [87, 21] on h1 "[DOMAIN_NAME]" at bounding box center [82, 18] width 98 height 37
